Goal: Task Accomplishment & Management: Manage account settings

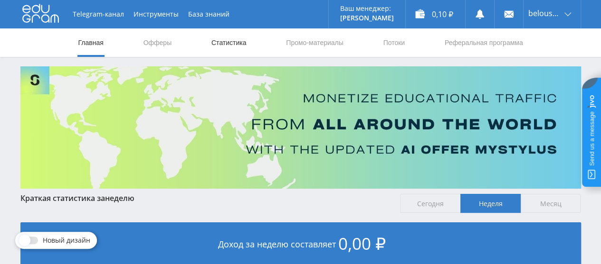
click at [225, 47] on link "Статистика" at bounding box center [228, 42] width 37 height 28
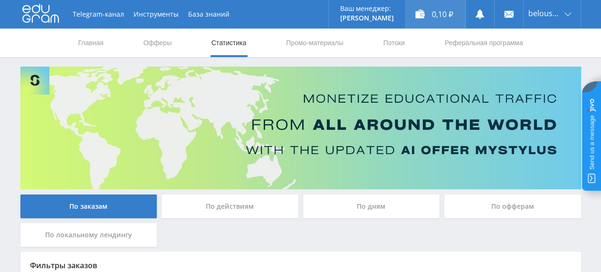
click at [428, 12] on div "0,10 ₽" at bounding box center [434, 14] width 59 height 28
